Goal: Check status: Check status

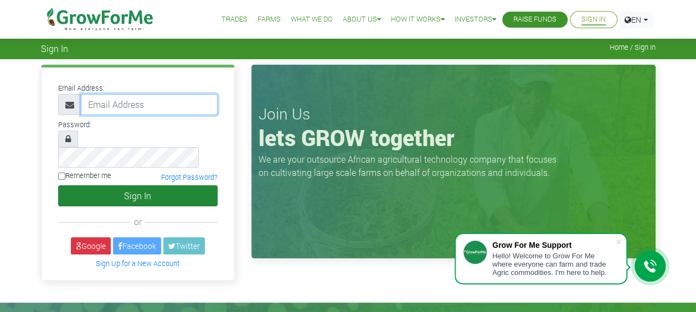
type input "[EMAIL_ADDRESS][DOMAIN_NAME]"
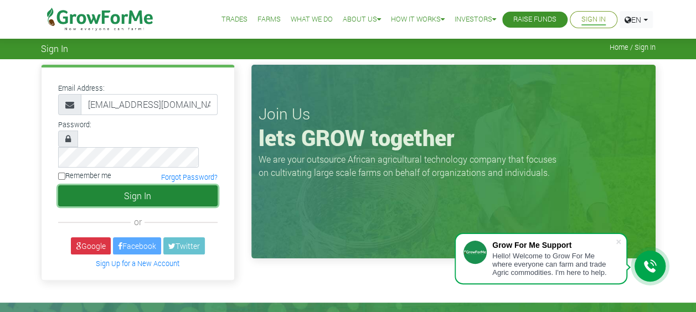
click at [128, 186] on button "Sign In" at bounding box center [138, 196] width 160 height 21
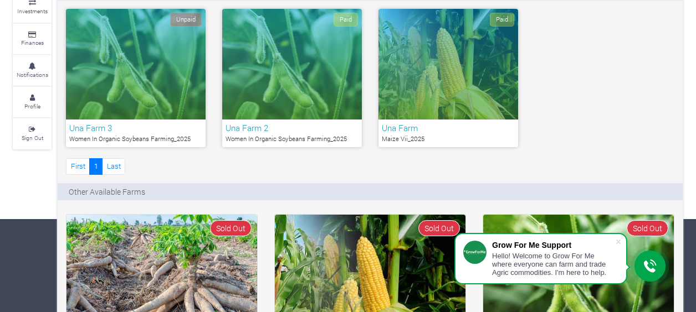
scroll to position [68, 0]
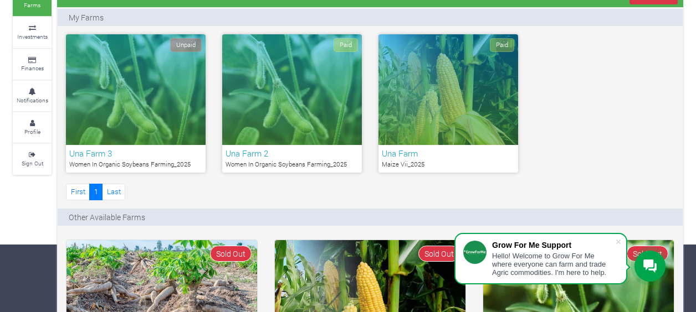
click at [460, 104] on div "Paid" at bounding box center [448, 89] width 140 height 111
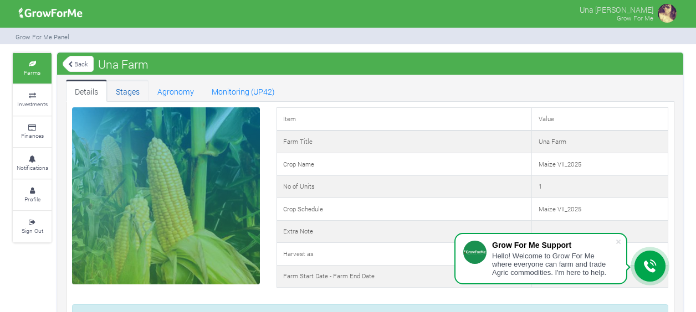
click at [129, 89] on link "Stages" at bounding box center [128, 91] width 42 height 22
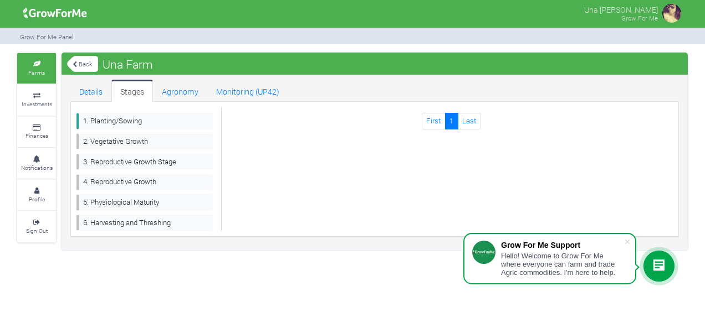
click at [341, 176] on div "Planting/Sowing Planting/Sowing Vegetative Growth Reproductive Growth Stage Rep…" at bounding box center [452, 169] width 460 height 124
drag, startPoint x: 341, startPoint y: 176, endPoint x: 250, endPoint y: 140, distance: 97.7
click at [250, 140] on div "Planting/Sowing Planting/Sowing Vegetative Growth Reproductive Growth Stage Rep…" at bounding box center [452, 169] width 460 height 124
click at [151, 139] on link "2. Vegetative Growth" at bounding box center [144, 142] width 136 height 16
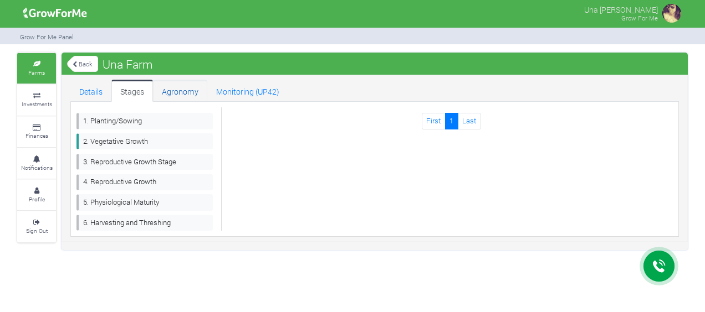
click at [180, 85] on link "Agronomy" at bounding box center [180, 91] width 54 height 22
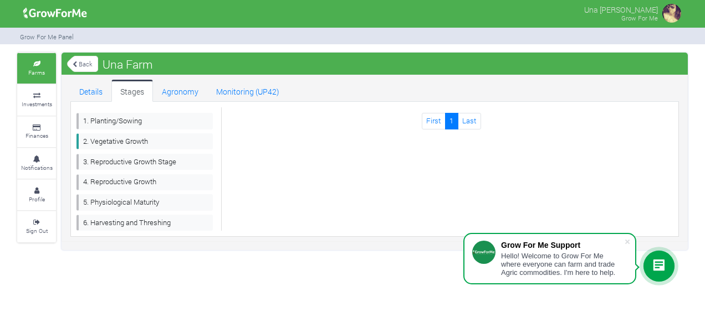
click at [83, 64] on link "Back" at bounding box center [82, 64] width 31 height 18
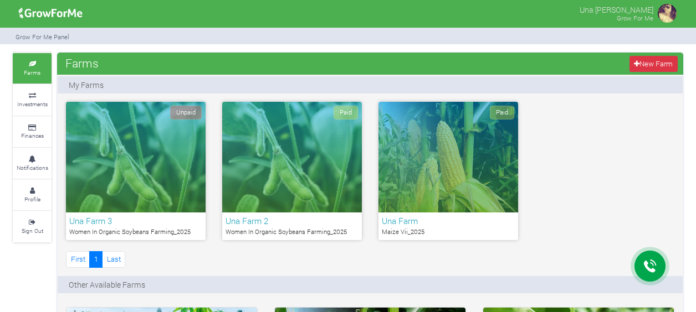
click at [285, 173] on div "Paid" at bounding box center [292, 157] width 140 height 111
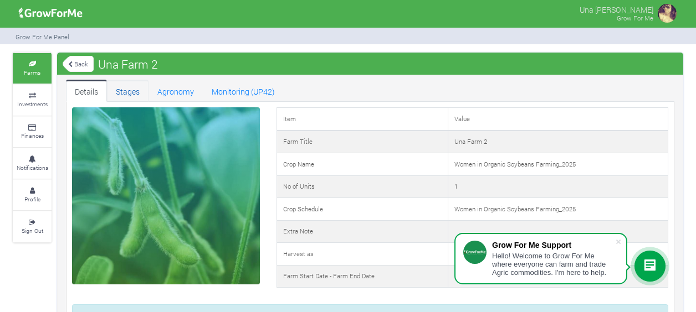
click at [124, 86] on link "Stages" at bounding box center [128, 91] width 42 height 22
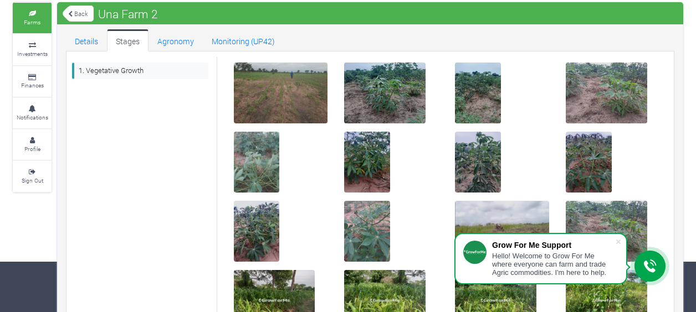
scroll to position [49, 0]
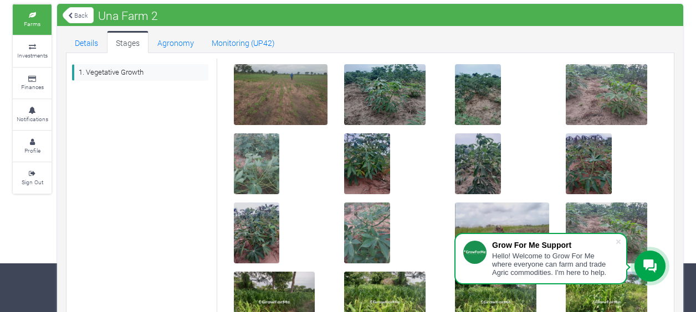
click at [94, 27] on div "Details Stages Agronomy Monitoring (UP42) 1. Vegetative Growth Vegetative Growt…" at bounding box center [370, 236] width 626 height 420
click at [94, 39] on link "Details" at bounding box center [86, 42] width 41 height 22
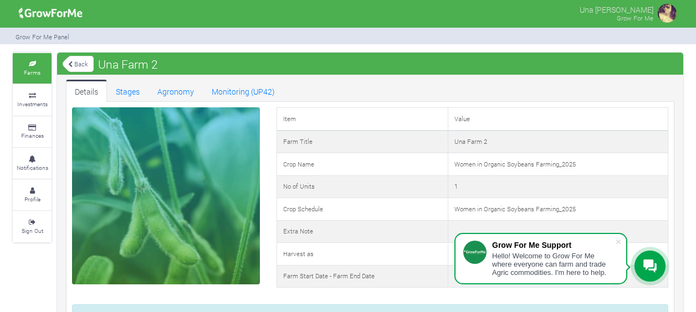
click at [75, 64] on link "Back" at bounding box center [78, 64] width 31 height 18
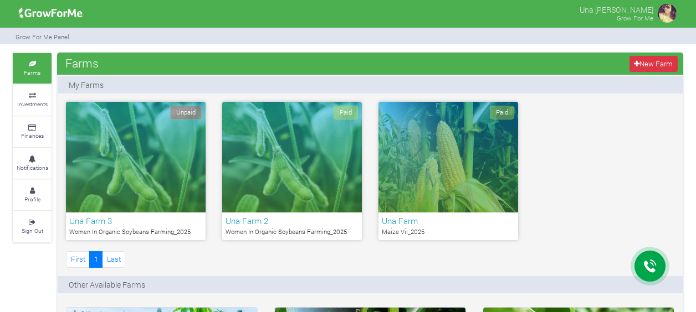
click at [432, 191] on div "Paid" at bounding box center [448, 157] width 140 height 111
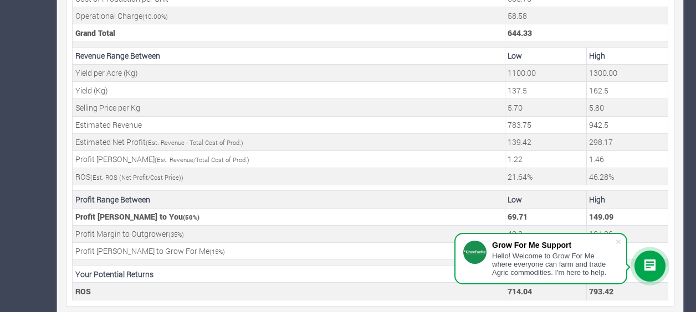
scroll to position [453, 0]
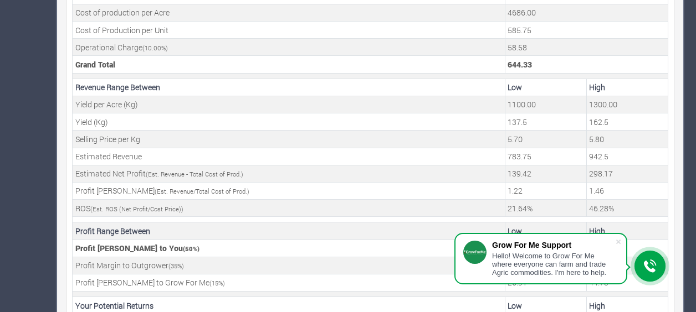
click at [647, 275] on div at bounding box center [649, 266] width 31 height 31
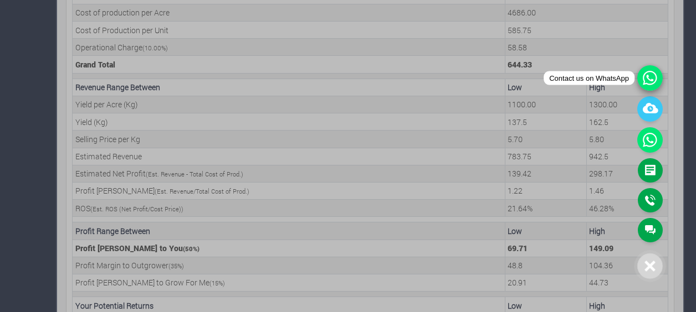
click at [649, 78] on icon at bounding box center [649, 77] width 25 height 25
